Goal: Task Accomplishment & Management: Use online tool/utility

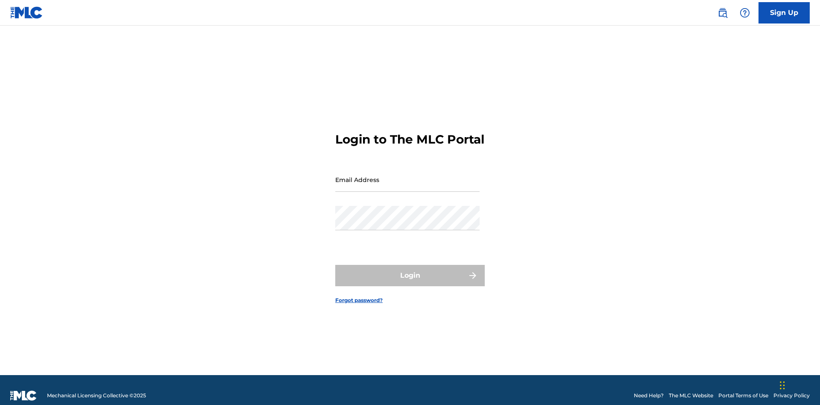
scroll to position [11, 0]
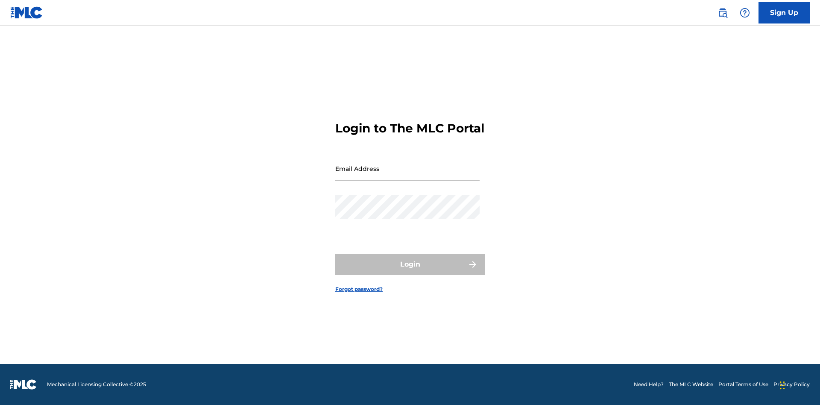
click at [407, 175] on input "Email Address" at bounding box center [407, 168] width 144 height 24
type input "Krystal.Ribble@themlc.com"
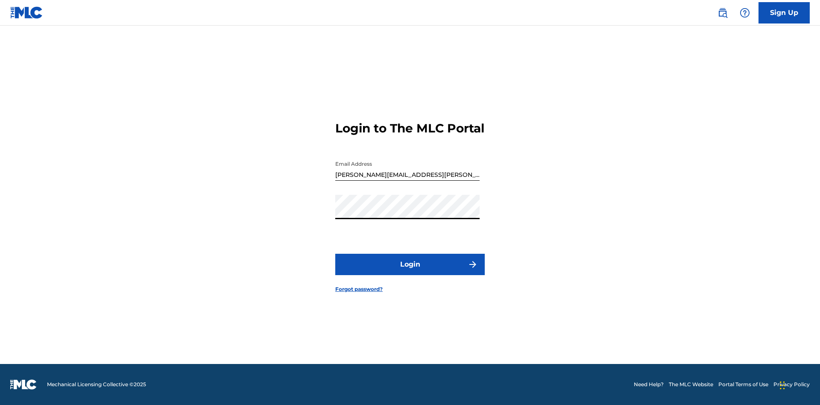
click at [410, 271] on button "Login" at bounding box center [409, 264] width 149 height 21
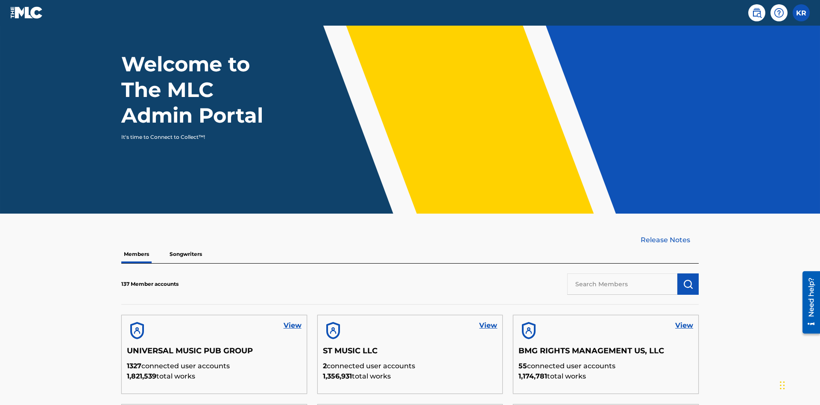
scroll to position [258, 0]
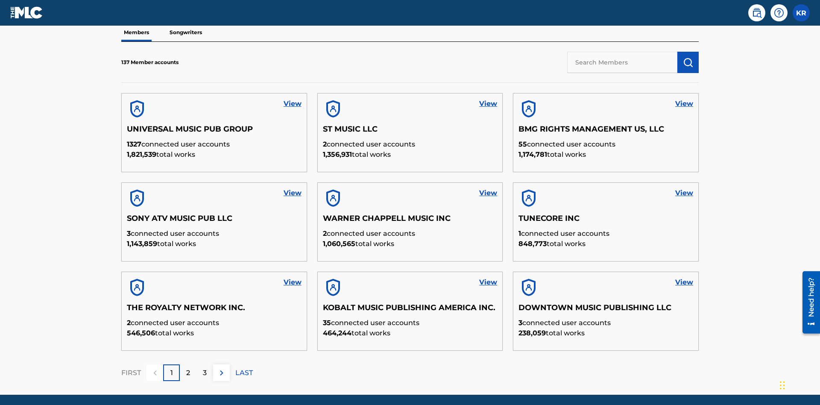
click at [622, 62] on input "text" at bounding box center [622, 62] width 110 height 21
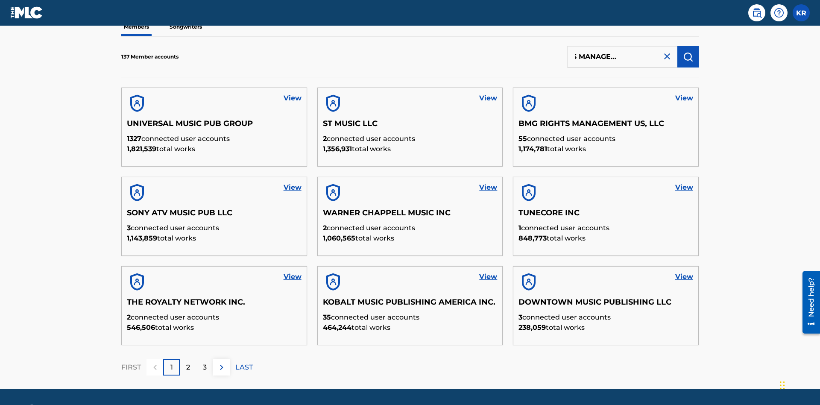
type input "BMG RIGHTS MANAGEMENT US, LLC"
click at [688, 56] on img "submit" at bounding box center [688, 57] width 10 height 10
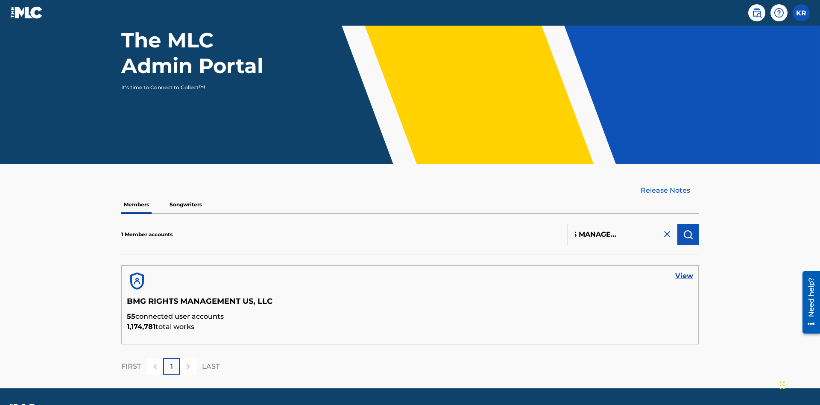
scroll to position [111, 0]
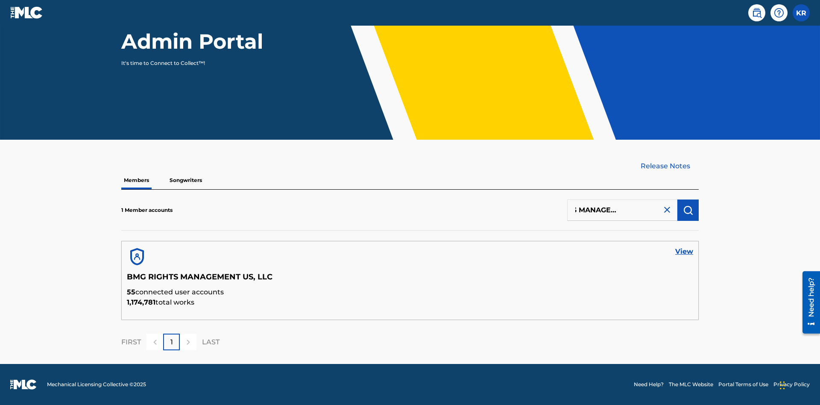
click at [684, 251] on link "View" at bounding box center [684, 251] width 18 height 10
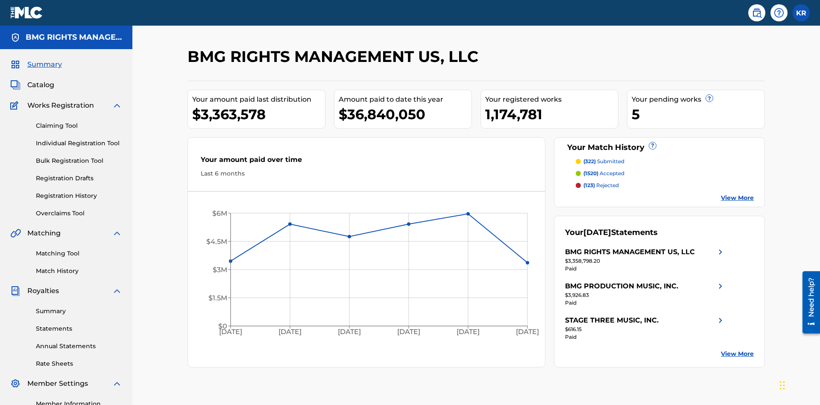
scroll to position [107, 0]
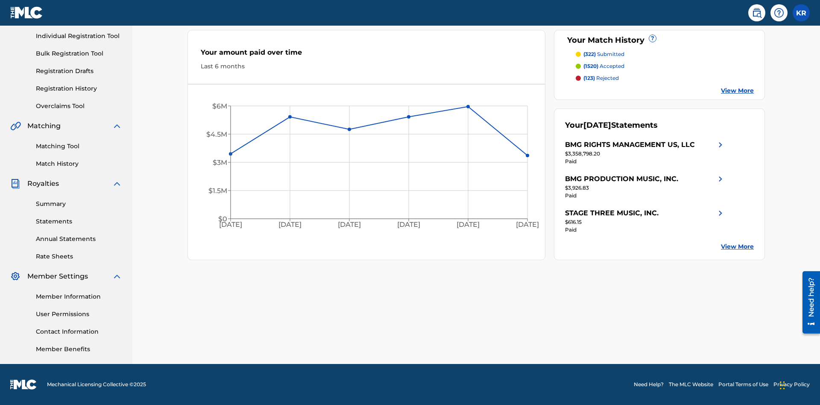
click at [79, 106] on link "Overclaims Tool" at bounding box center [79, 106] width 86 height 9
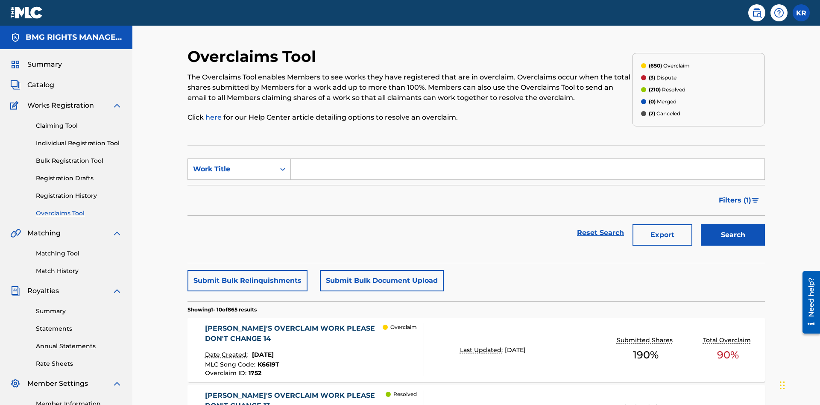
scroll to position [110, 0]
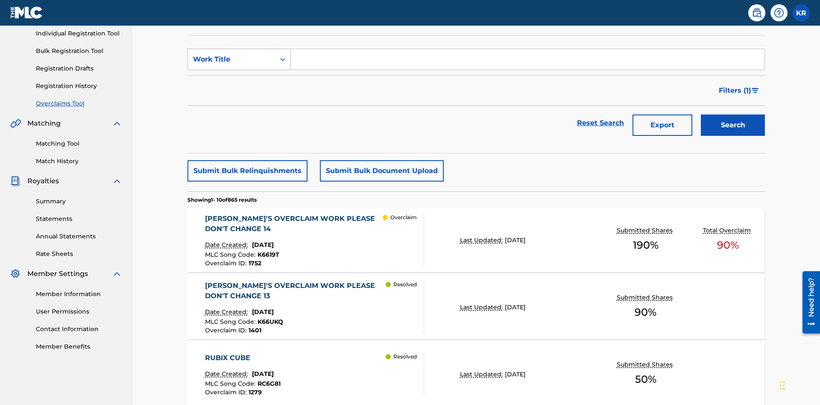
click at [231, 59] on div "Work Title" at bounding box center [231, 59] width 77 height 10
click at [239, 81] on div "MLC Song Code" at bounding box center [239, 80] width 102 height 21
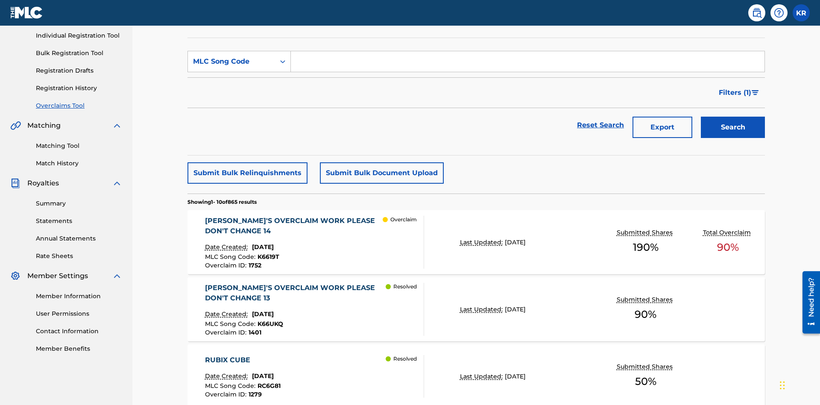
click at [527, 61] on input "Search Form" at bounding box center [527, 61] width 473 height 20
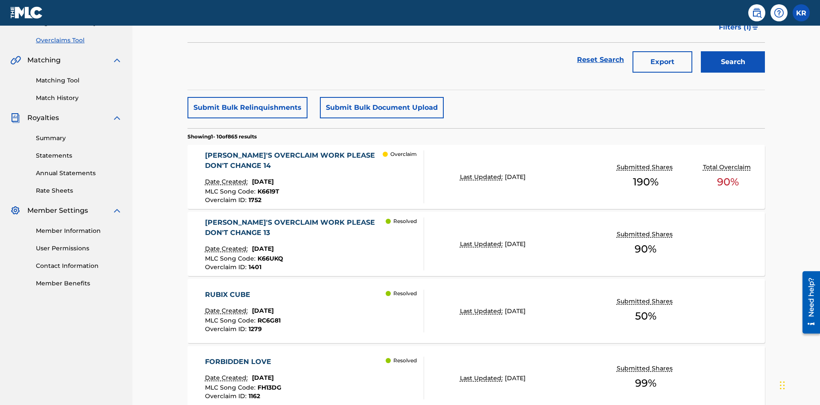
type input "K6619T"
click at [732, 62] on button "Search" at bounding box center [732, 61] width 64 height 21
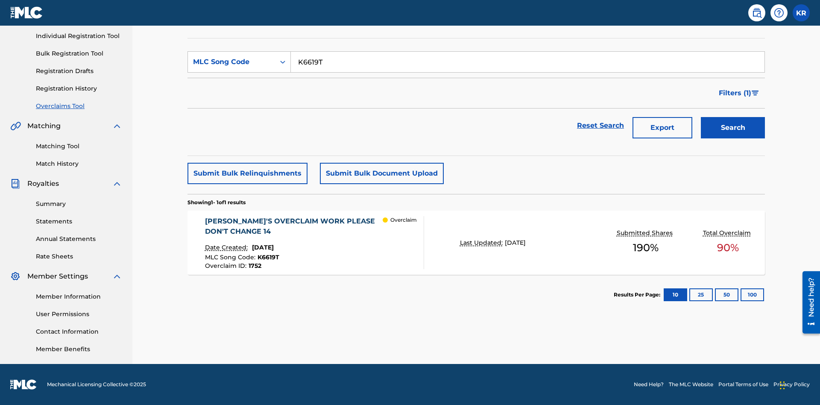
click at [254, 266] on span "1752" at bounding box center [254, 266] width 13 height 8
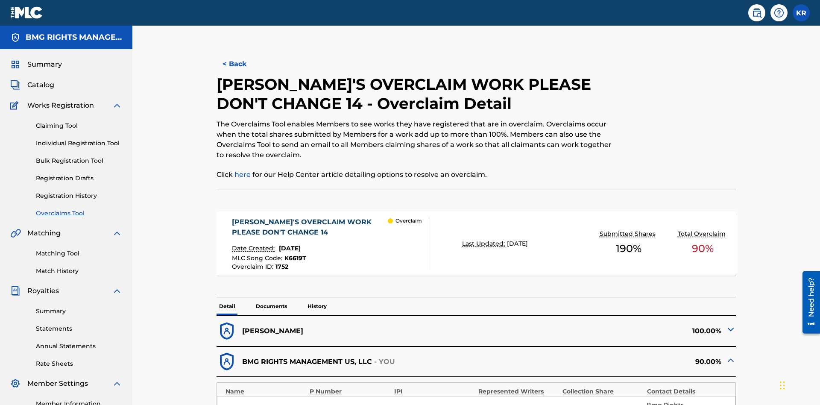
scroll to position [23, 0]
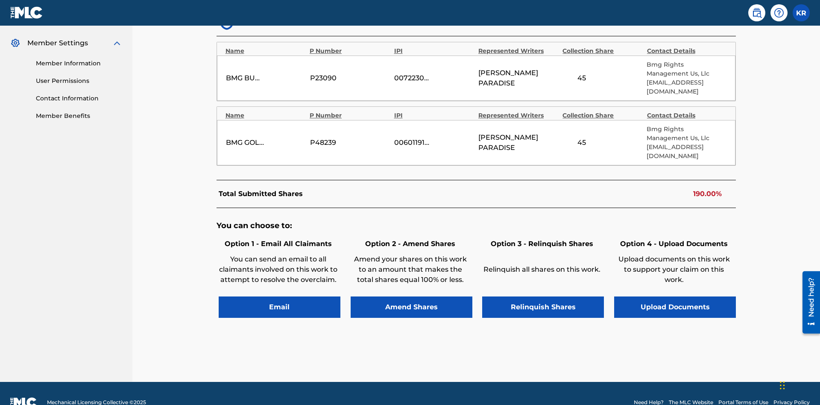
click at [411, 296] on button "Amend Shares" at bounding box center [411, 306] width 122 height 21
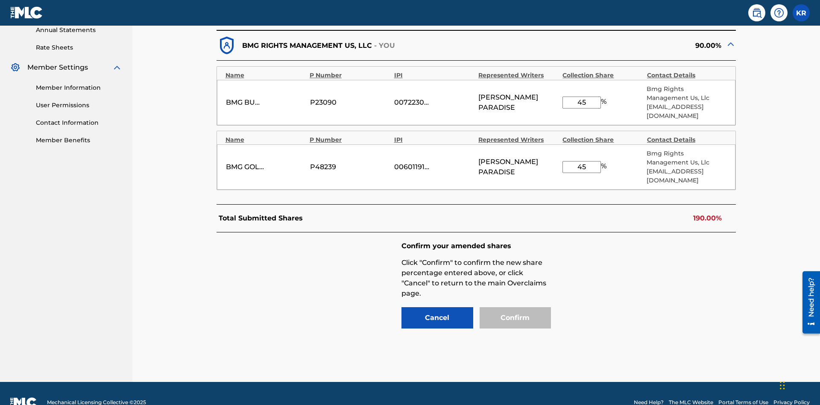
click at [581, 98] on input "45" at bounding box center [581, 102] width 38 height 12
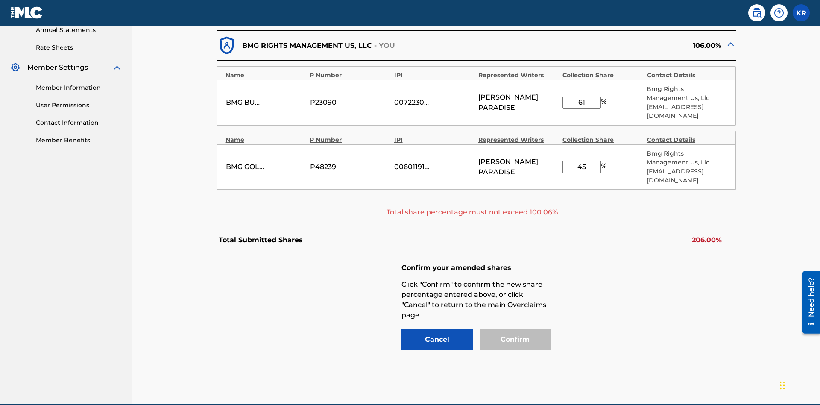
scroll to position [338, 0]
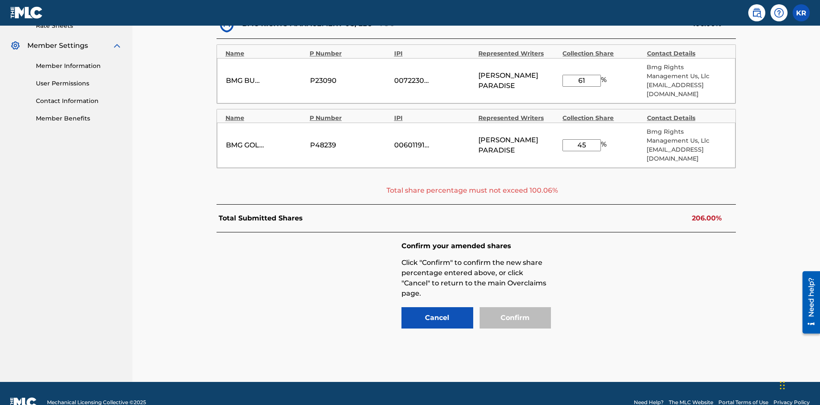
type input "61"
click at [581, 139] on input "45" at bounding box center [581, 145] width 38 height 12
type input "63"
click at [581, 76] on input "61" at bounding box center [581, 81] width 38 height 12
type input "25"
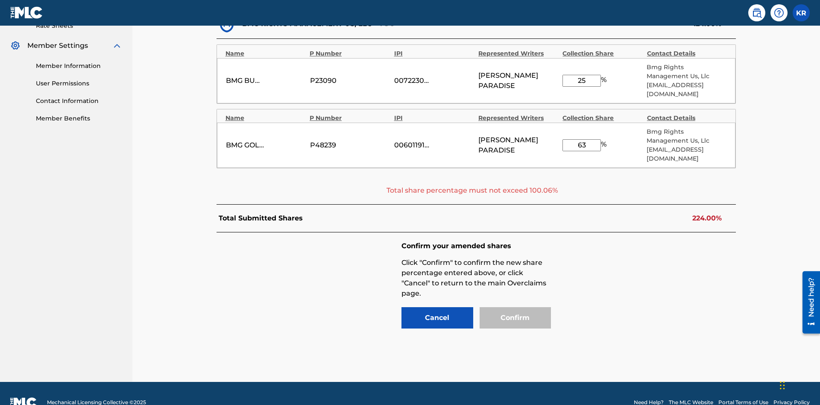
scroll to position [316, 0]
